Goal: Task Accomplishment & Management: Use online tool/utility

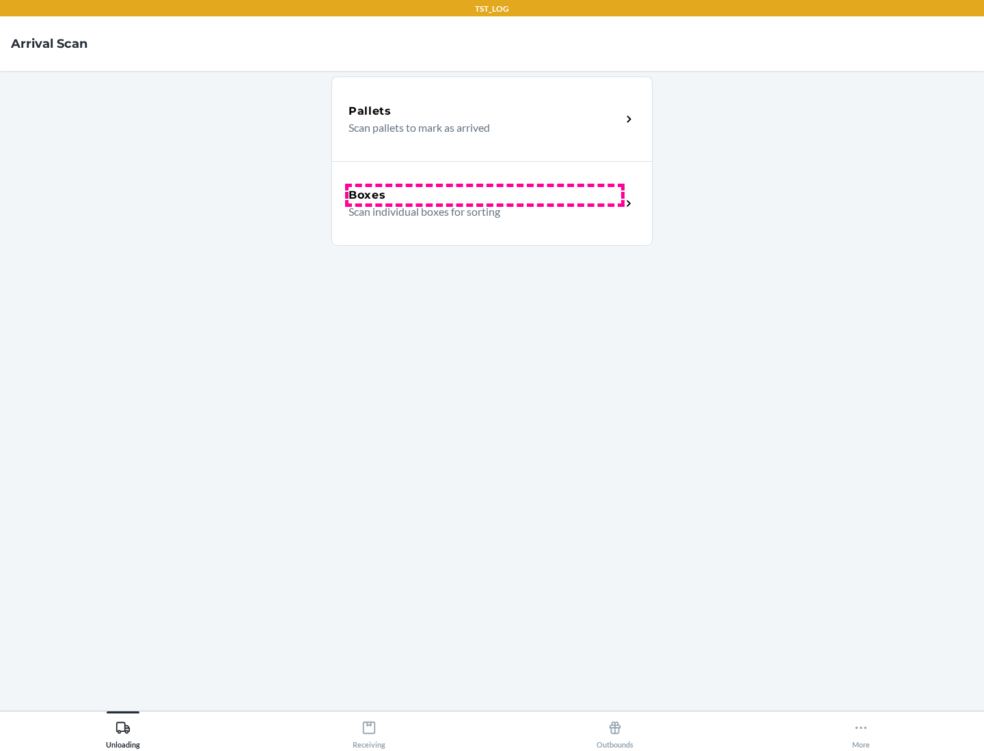
click at [484, 195] on div "Boxes" at bounding box center [484, 195] width 273 height 16
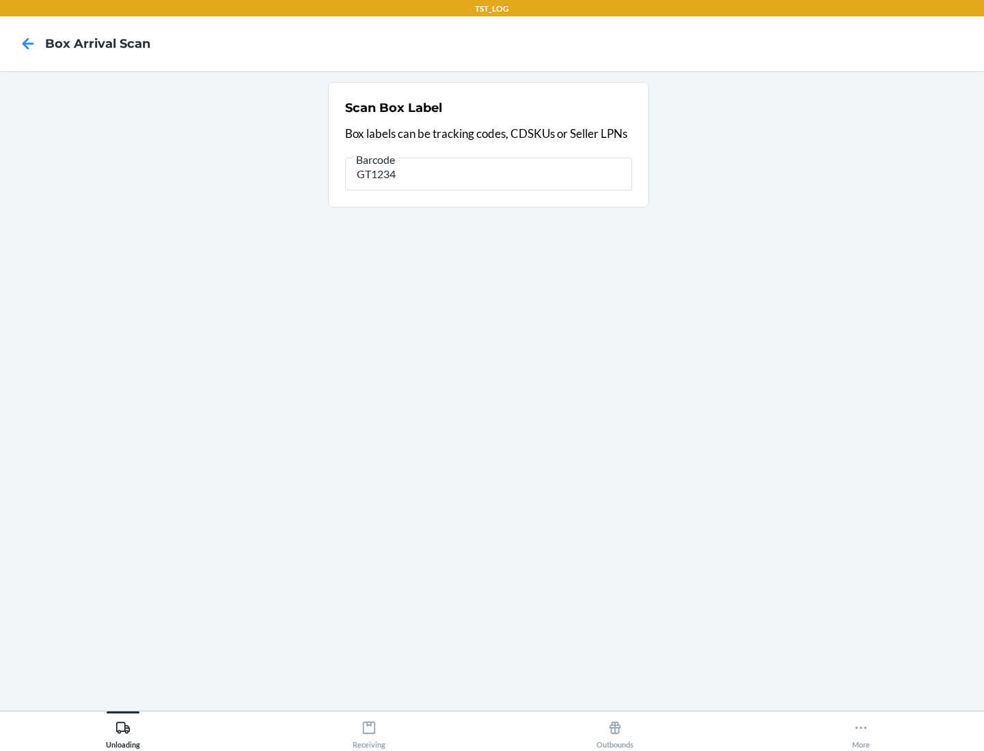
type input "GT1234"
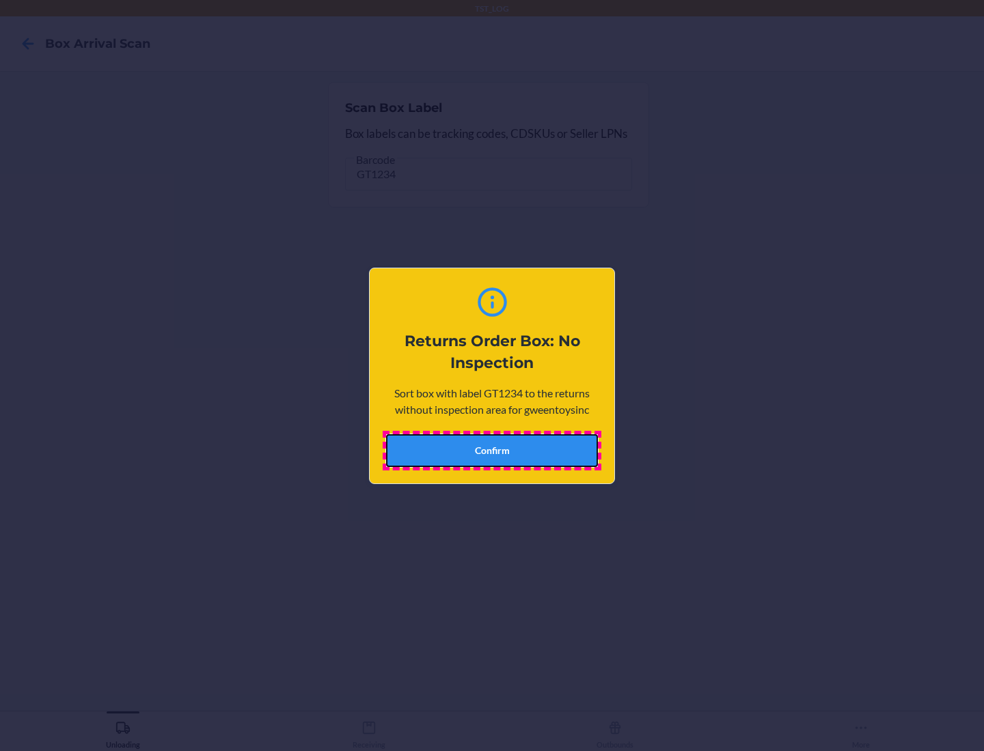
click at [492, 450] on button "Confirm" at bounding box center [492, 450] width 212 height 33
